Goal: Complete application form

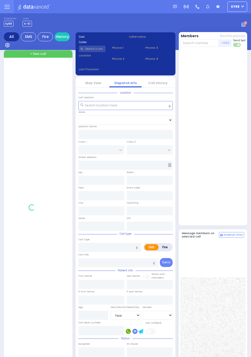
select select "Year"
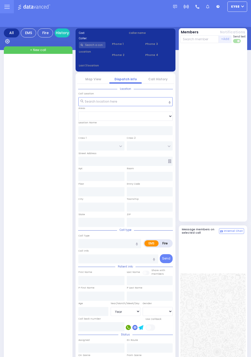
select select "Year"
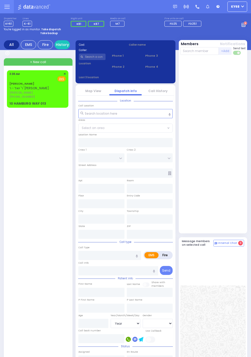
click at [7, 97] on div "YECHESKEL SHRAGA GRUBER ר' יואל - ר' משה כץ יחזקאל שרגא גרובער (845) 662-7110 3…" at bounding box center [37, 88] width 61 height 37
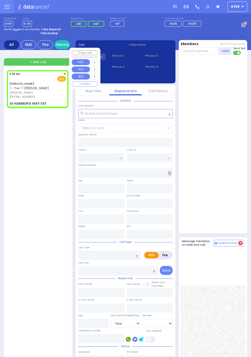
select select
radio input "true"
type input "YECHESKEL SHRAGA"
type input "GRUBER"
select select
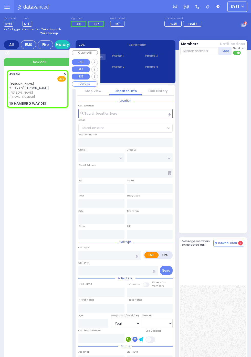
type input "03:38"
type input "TOLTCHAV WAY"
type input "FRANKFURT RD"
type input "10 HAMBURG WAY"
type input "013"
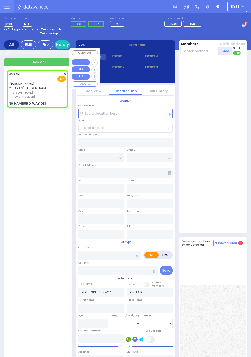
type input "Kiryas Joel"
type input "New York"
type input "10950"
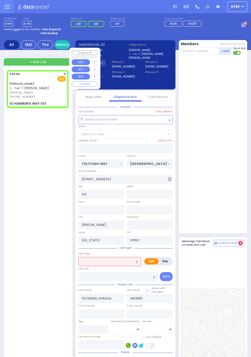
select select "BEIRECH MOSHE"
click at [21, 202] on div "YECHESKEL SHRAGA GRUBER ר' יואל - ר' משה כץ יחזקאל שרגא גרובער (845) 662-7110 3…" at bounding box center [39, 253] width 64 height 367
click at [131, 85] on div at bounding box center [129, 83] width 3 height 2
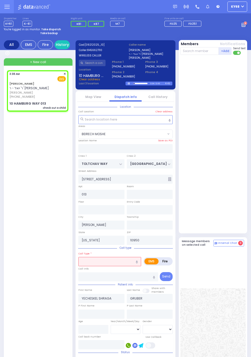
select select
type input "check out a child"
radio input "true"
select select
select select "BEIRECH MOSHE"
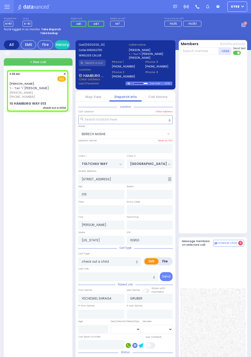
scroll to position [0, 0]
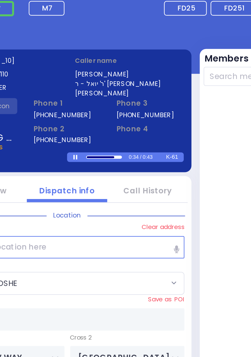
click at [138, 83] on div at bounding box center [138, 83] width 11 height 1
select select
radio input "true"
select select
type input "03:40"
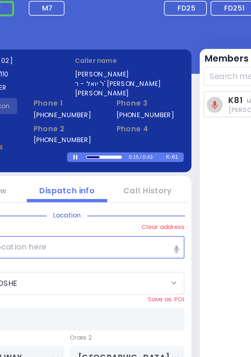
select select
radio input "true"
select select
select select "BEIRECH MOSHE"
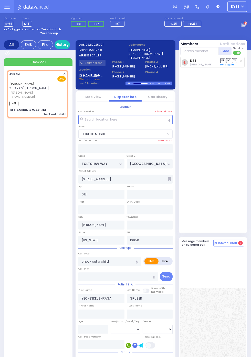
scroll to position [0, 0]
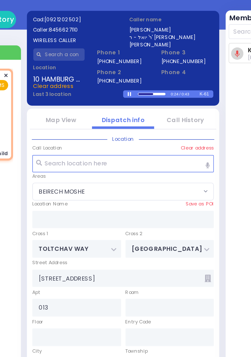
click at [131, 85] on div at bounding box center [129, 83] width 3 height 2
select select
radio input "true"
select select
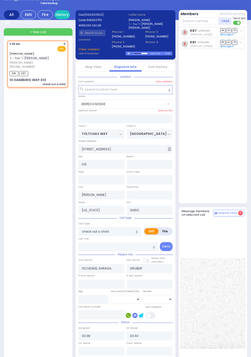
select select "BEIRECH MOSHE"
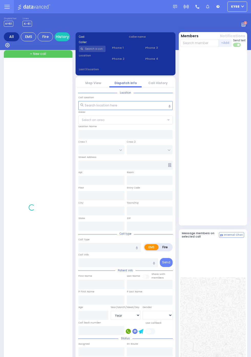
select select "Year"
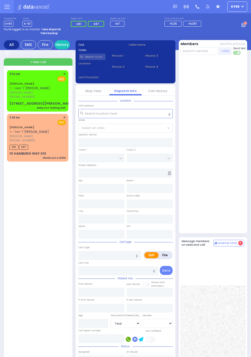
click at [9, 102] on div "4 Mordche Scher Boulevard 301" at bounding box center [41, 103] width 65 height 5
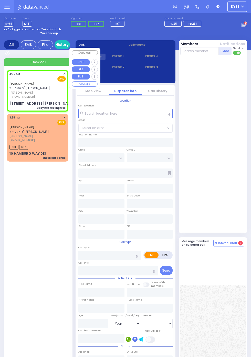
select select
type input "Baby not feeling well"
radio input "true"
type input "SHLOME JACOB"
type input "SCHWARTZ"
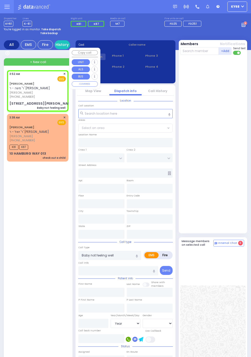
type input "10"
select select "Month"
type input "03:52"
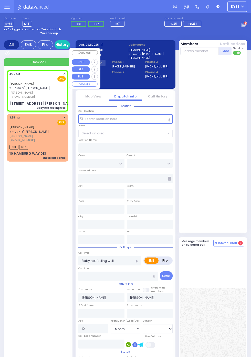
type input "LIPA FRIEDMAN LN"
type input "SCHUNNEMUNK RD"
type input "4 Mordche Scher Boulevard"
type input "301"
type input "Monroe"
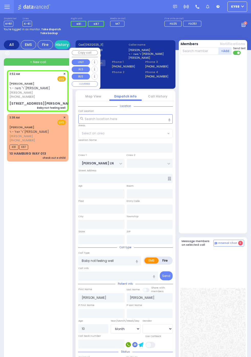
type input "New York"
type input "10950"
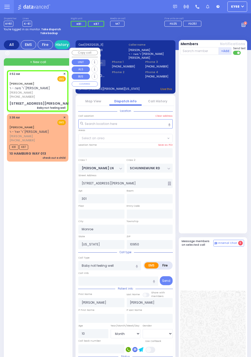
click at [41, 239] on div "SHLOME JACOB SCHWARTZ ר' משה - ר' אברהם יקותיאל ליבערמאן שלמה יעקב שווארץ (845)…" at bounding box center [39, 255] width 64 height 371
select select "SECTION 2"
click at [228, 212] on div at bounding box center [213, 144] width 67 height 174
